Goal: Task Accomplishment & Management: Use online tool/utility

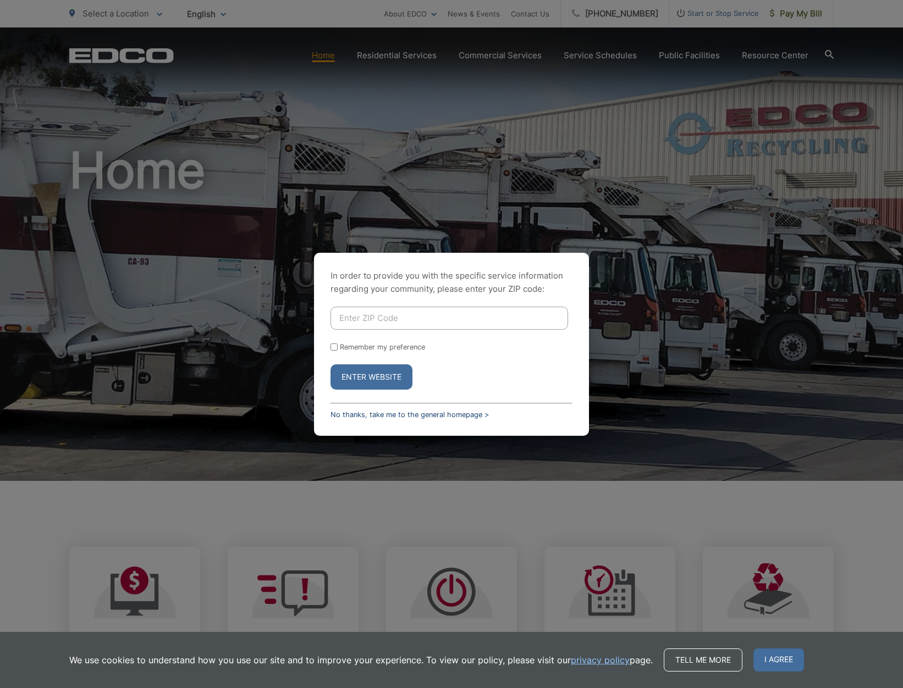
click at [446, 412] on link "No thanks, take me to the general homepage >" at bounding box center [409, 415] width 158 height 8
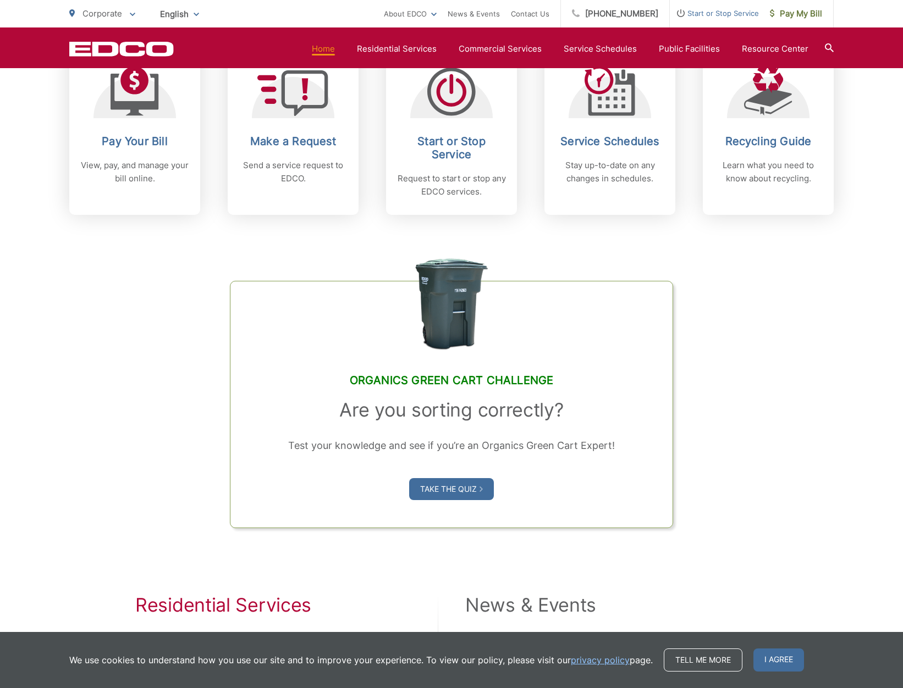
scroll to position [303, 0]
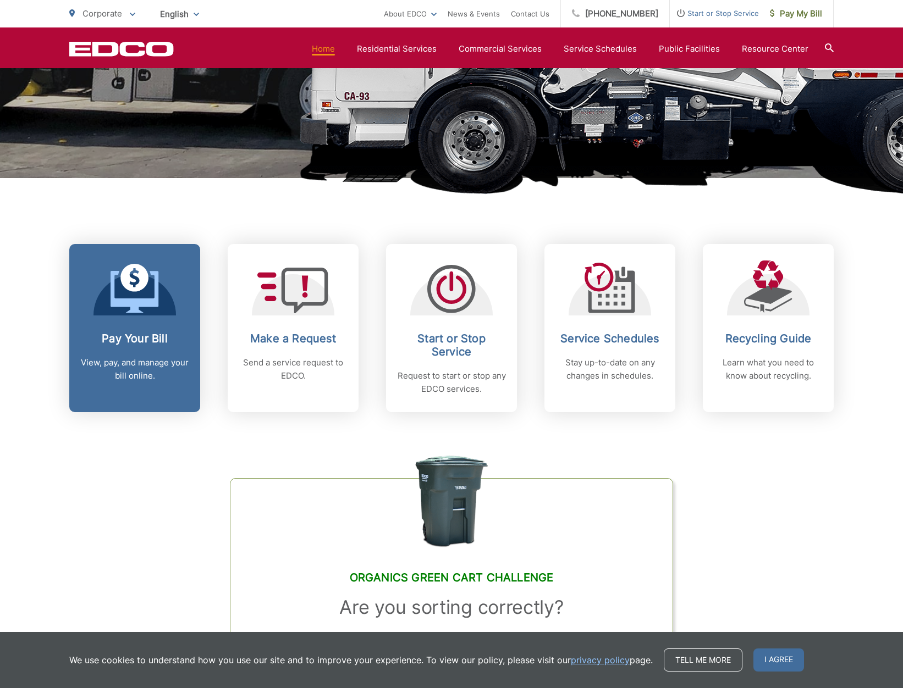
click at [187, 358] on p "View, pay, and manage your bill online." at bounding box center [134, 369] width 109 height 26
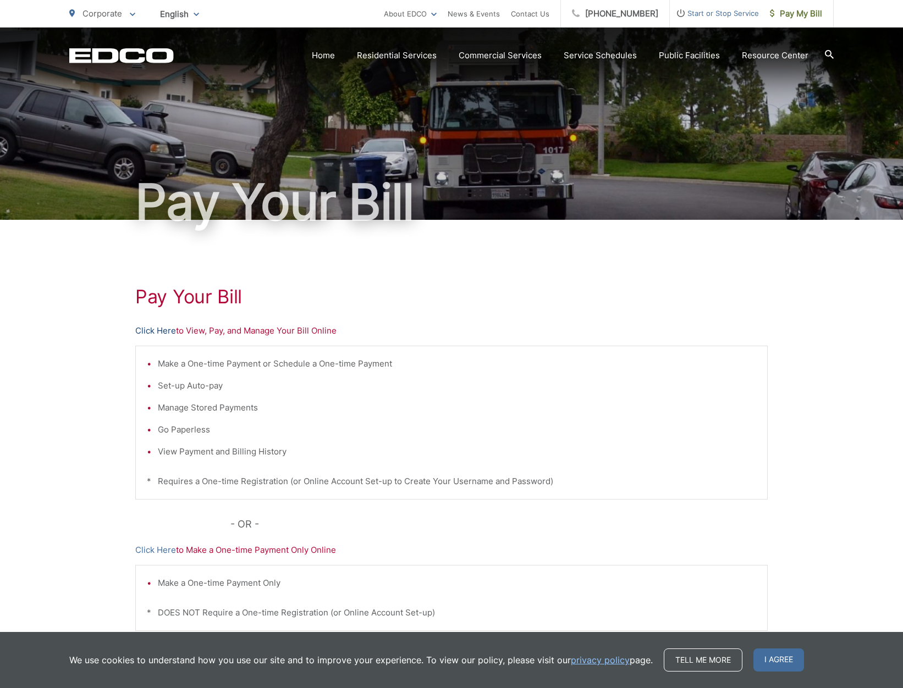
click at [157, 333] on link "Click Here" at bounding box center [155, 330] width 41 height 13
